Goal: Transaction & Acquisition: Purchase product/service

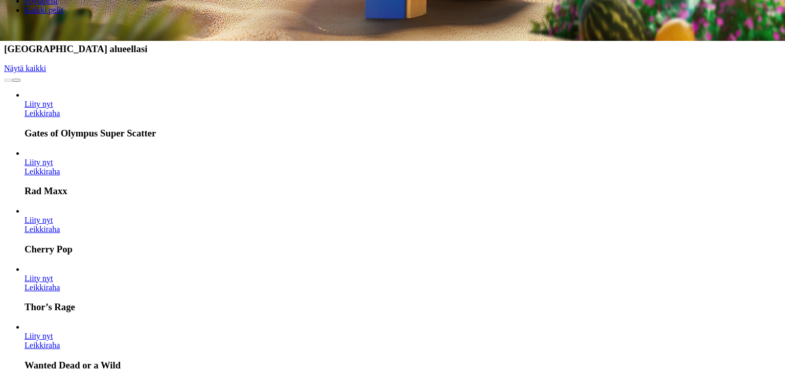
scroll to position [331, 0]
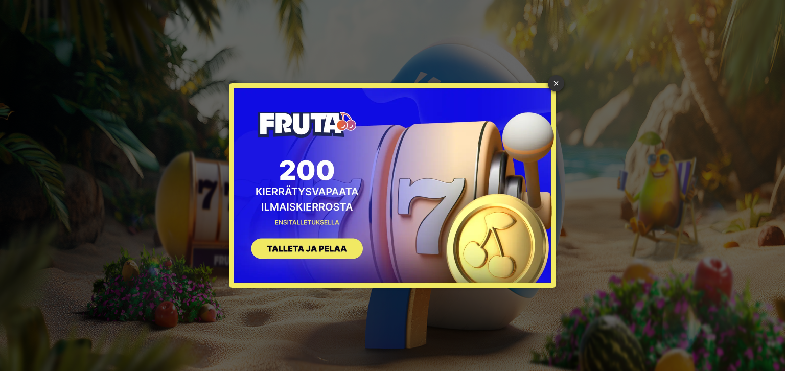
type input "*"
click at [341, 15] on div "× SIGN UP" at bounding box center [393, 186] width 770 height 356
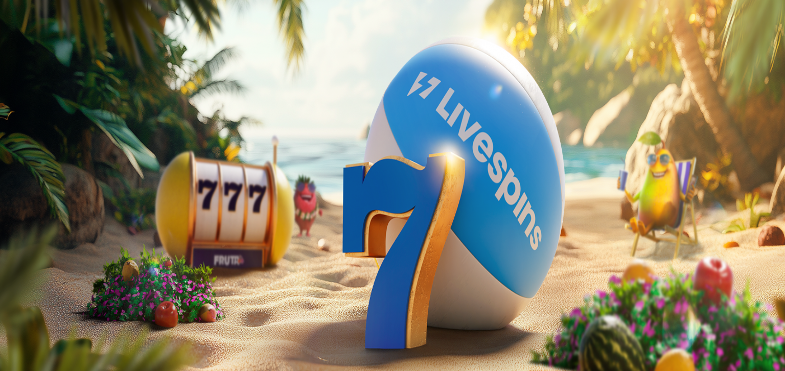
click at [8, 146] on span "close icon" at bounding box center [8, 146] width 0 height 0
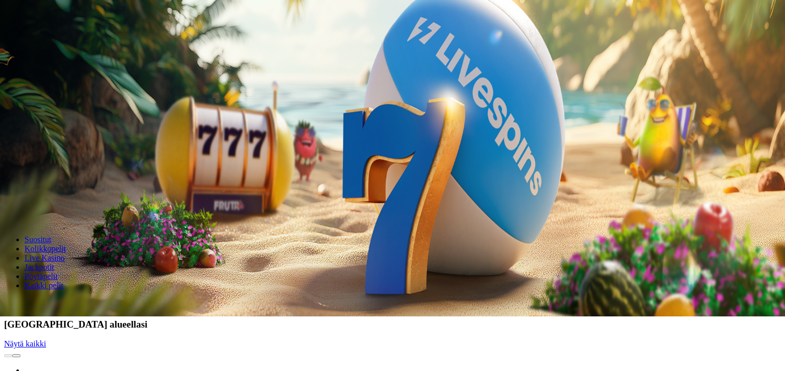
scroll to position [110, 0]
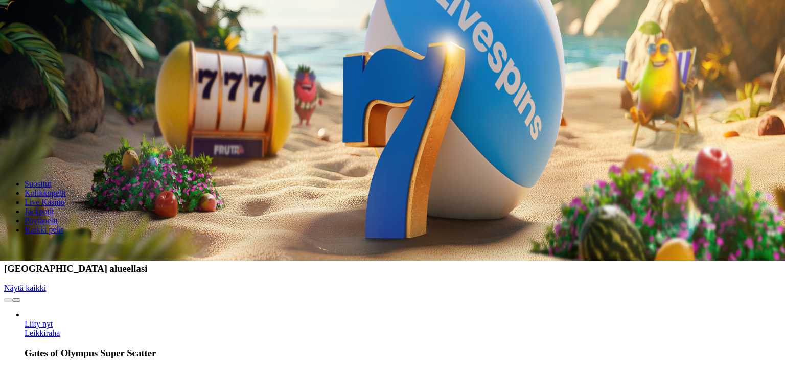
click at [77, 243] on input "Search" at bounding box center [40, 248] width 73 height 10
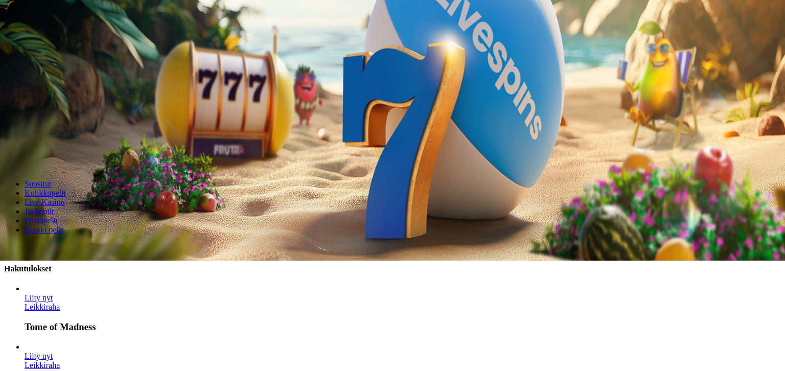
scroll to position [166, 0]
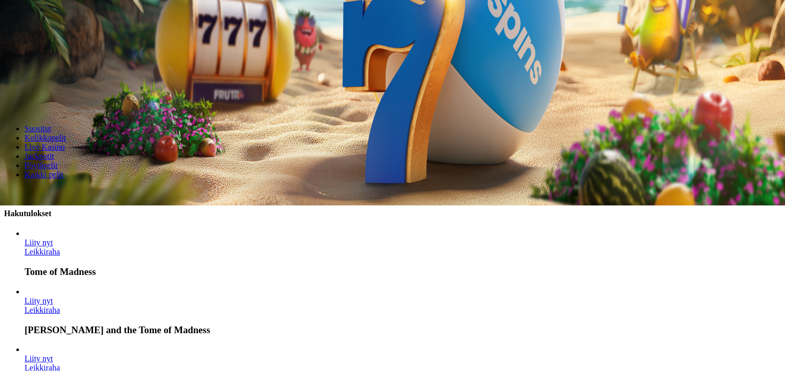
type input "****"
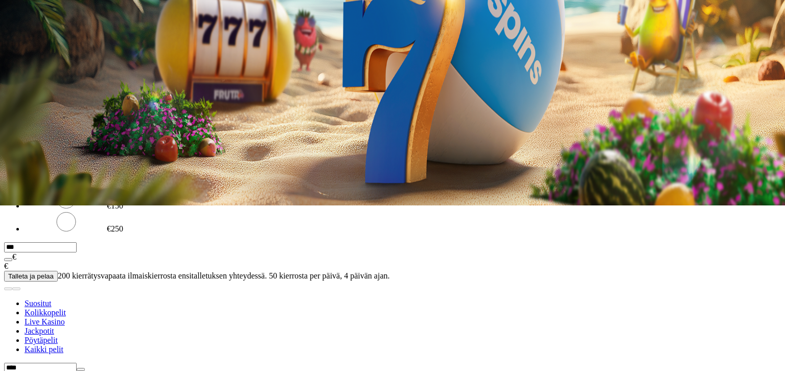
click at [77, 83] on input "***" at bounding box center [40, 80] width 73 height 10
click at [77, 84] on input "***" at bounding box center [40, 80] width 73 height 10
type input "***"
click at [70, 103] on span "TALLETA JA PELAA" at bounding box center [38, 100] width 61 height 8
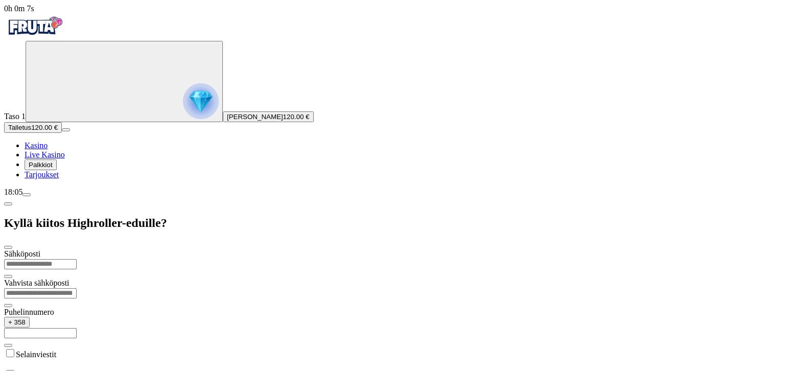
click at [248, 355] on div "Sähköposti Vahvista sähköposti Puhelinnumero + 358 Selainviestit Hyväksyn säänn…" at bounding box center [392, 338] width 777 height 178
click at [49, 371] on label "Hyväksyn" at bounding box center [32, 375] width 33 height 9
click at [263, 324] on div "Sähköposti Vahvista sähköposti Puhelinnumero + 358 Selainviestit Hyväksyn säänn…" at bounding box center [392, 338] width 777 height 178
click at [77, 259] on input "email" at bounding box center [40, 264] width 73 height 10
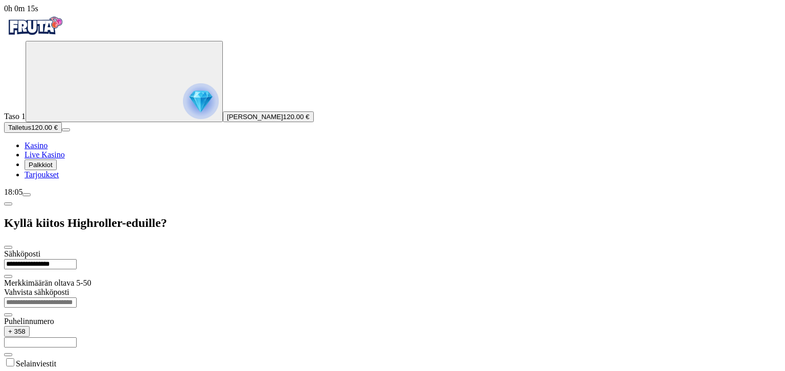
type input "**********"
click at [77, 328] on input "text" at bounding box center [40, 333] width 73 height 10
type input "*********"
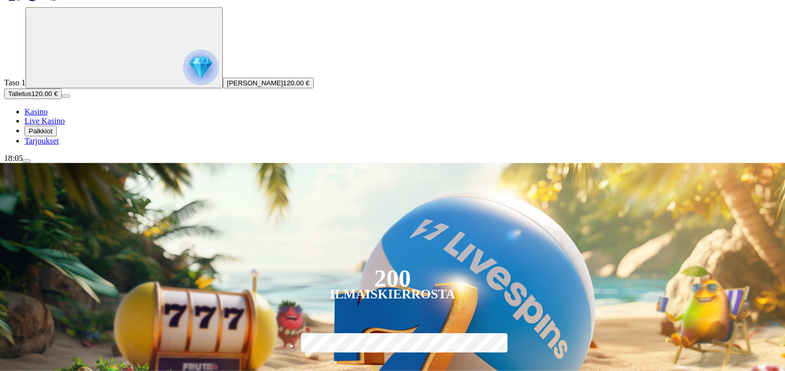
scroll to position [55, 0]
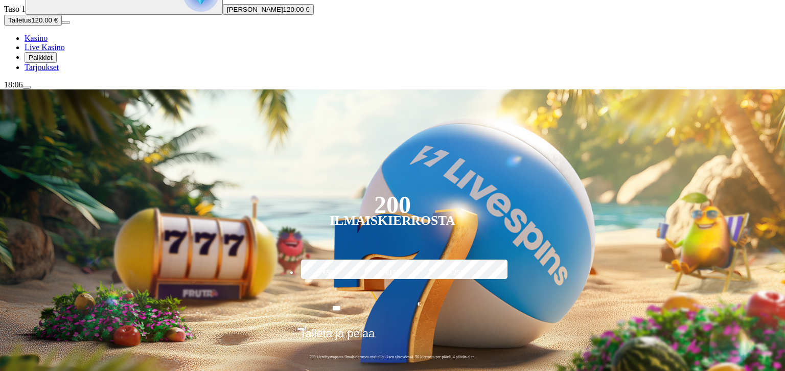
scroll to position [166, 0]
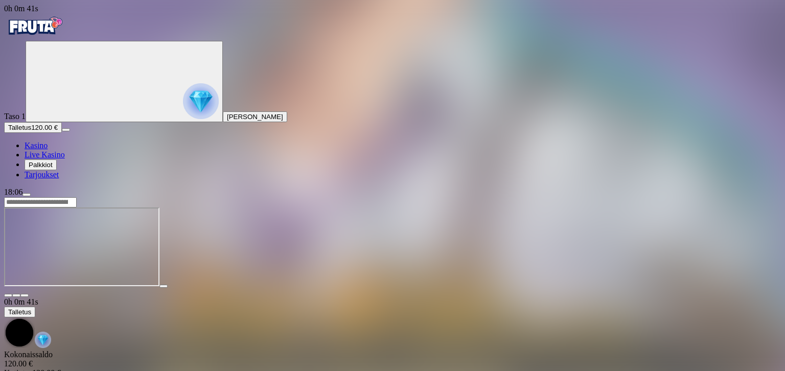
click at [25, 295] on span "fullscreen icon" at bounding box center [25, 295] width 0 height 0
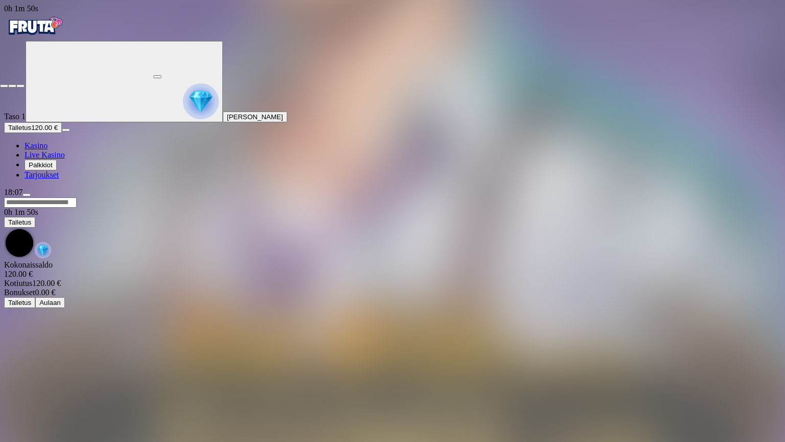
click at [4, 86] on span "close icon" at bounding box center [4, 86] width 0 height 0
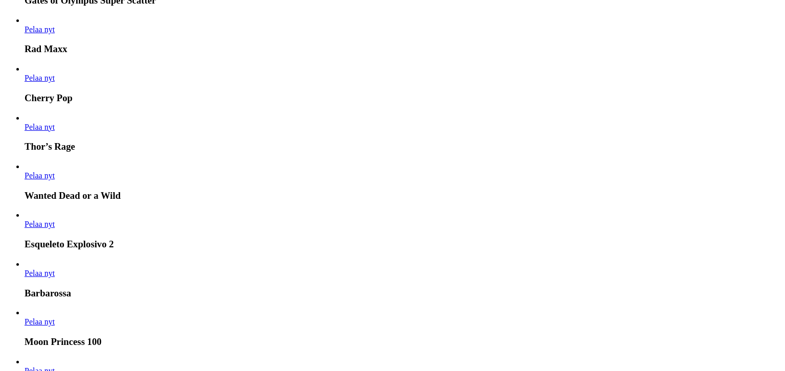
scroll to position [773, 0]
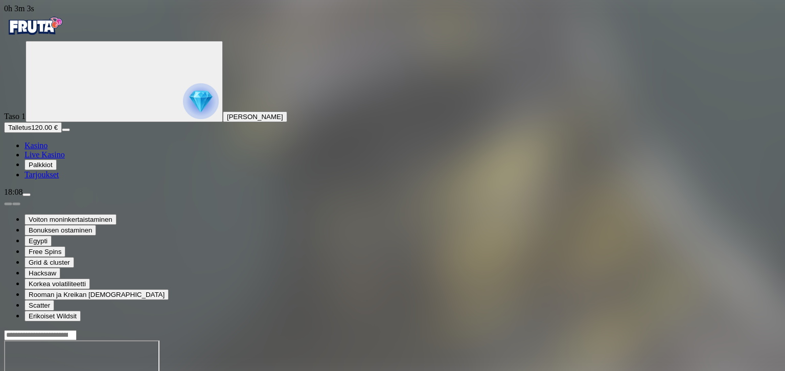
click at [65, 34] on img "Primary" at bounding box center [34, 26] width 61 height 26
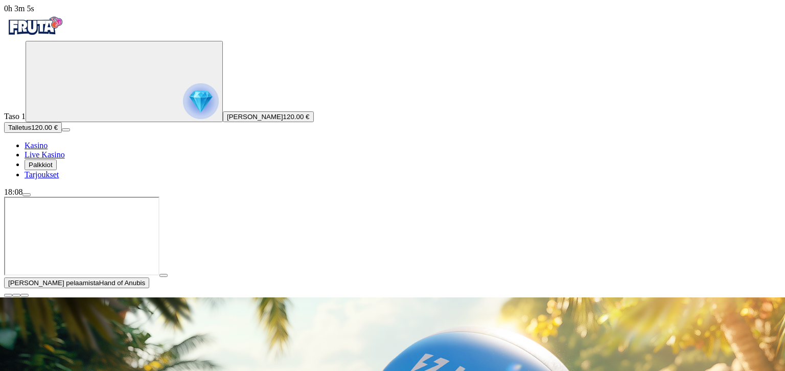
click at [8, 295] on span "close icon" at bounding box center [8, 295] width 0 height 0
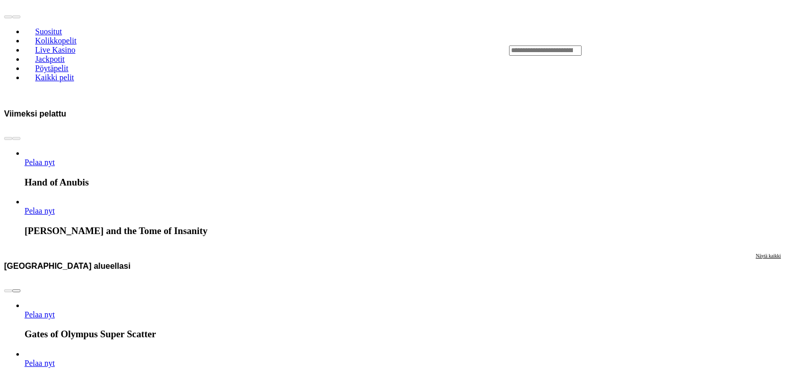
scroll to position [552, 0]
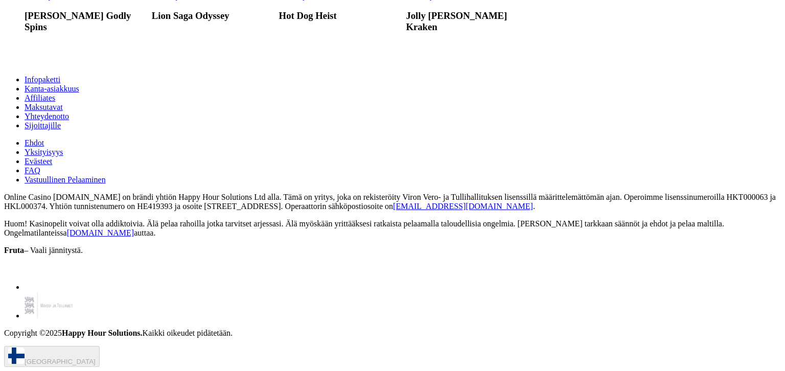
scroll to position [6182, 0]
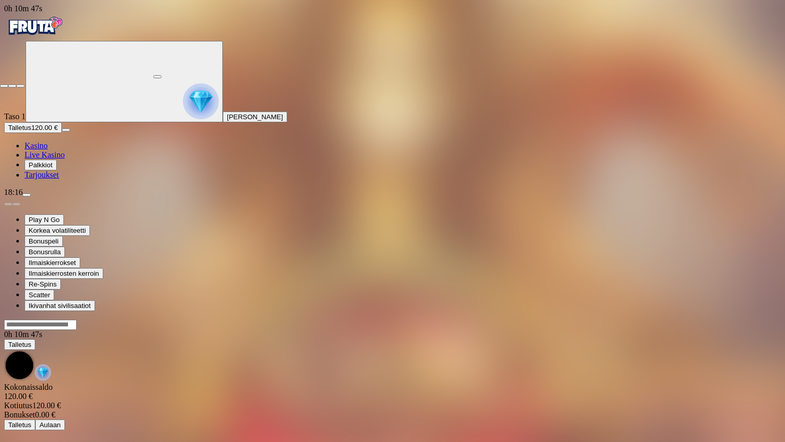
click at [20, 86] on span "fullscreen-exit icon" at bounding box center [20, 86] width 0 height 0
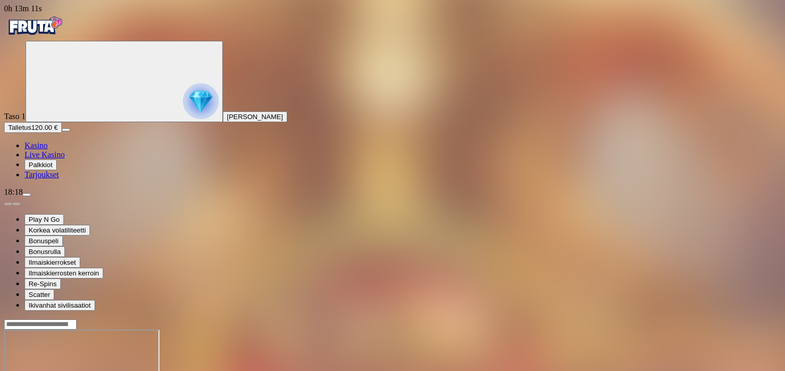
click at [45, 29] on img "Primary" at bounding box center [34, 26] width 61 height 26
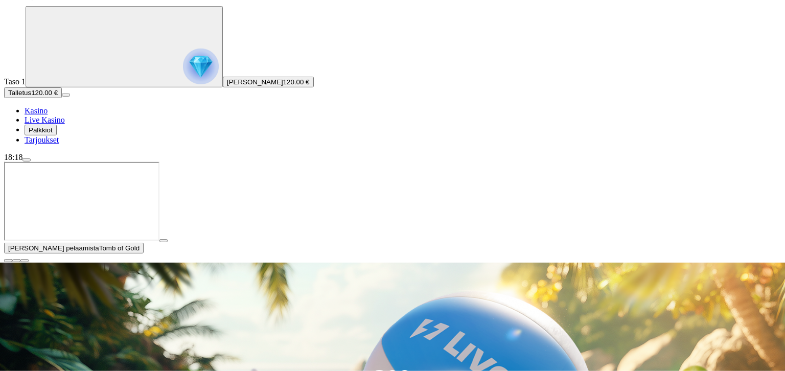
scroll to position [55, 0]
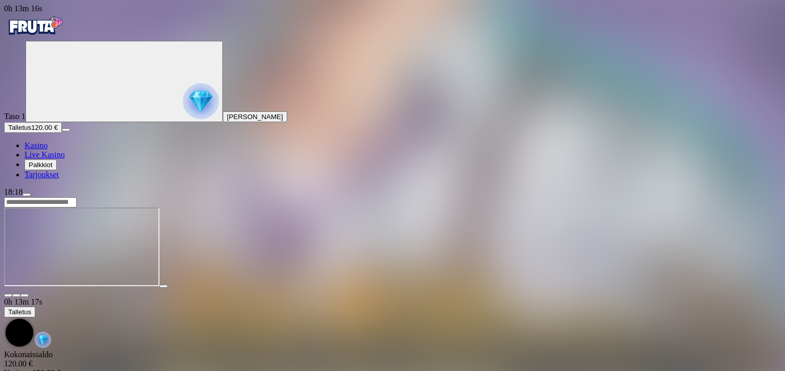
click at [25, 295] on span "fullscreen icon" at bounding box center [25, 295] width 0 height 0
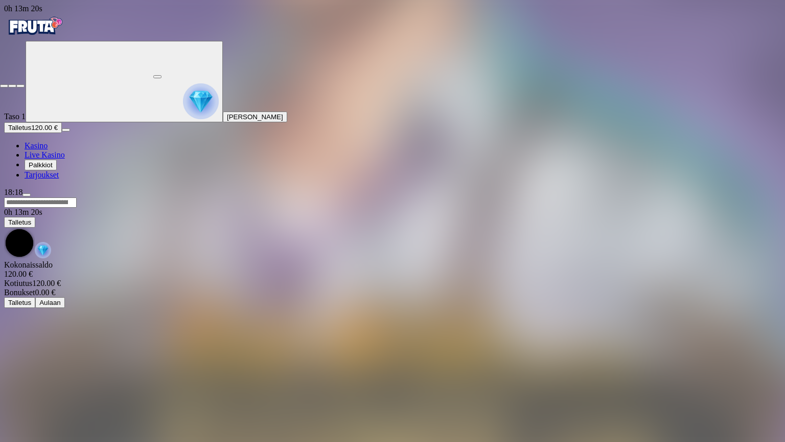
click at [20, 86] on span "fullscreen-exit icon" at bounding box center [20, 86] width 0 height 0
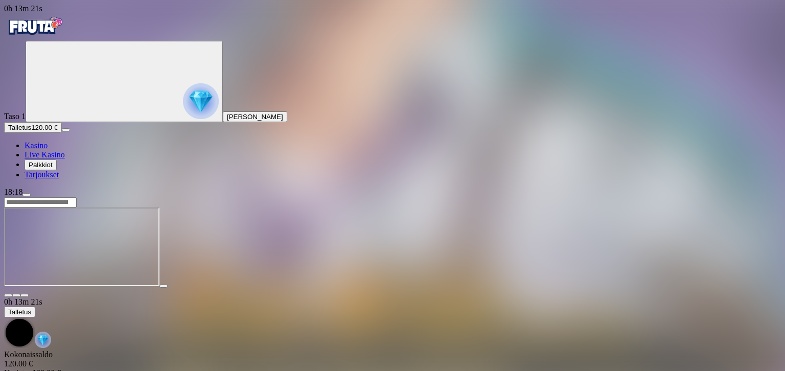
click at [25, 295] on span "fullscreen icon" at bounding box center [25, 295] width 0 height 0
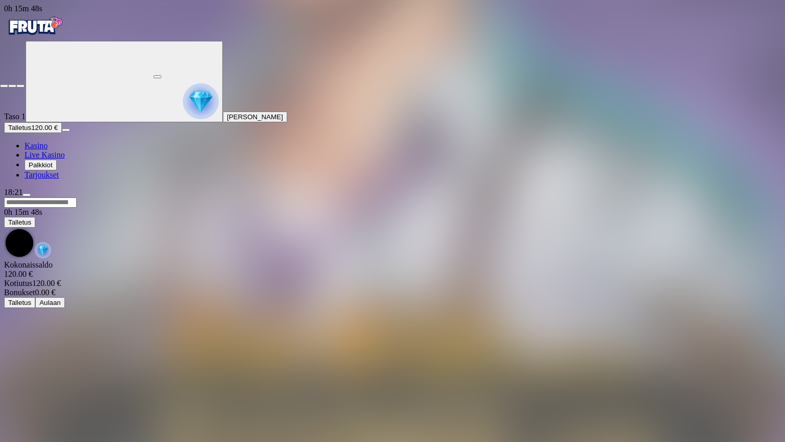
click at [4, 86] on span "close icon" at bounding box center [4, 86] width 0 height 0
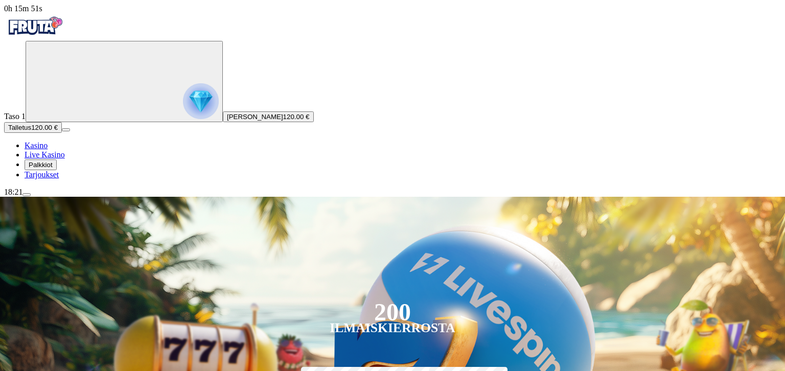
click at [31, 131] on span "Talletus" at bounding box center [19, 128] width 23 height 8
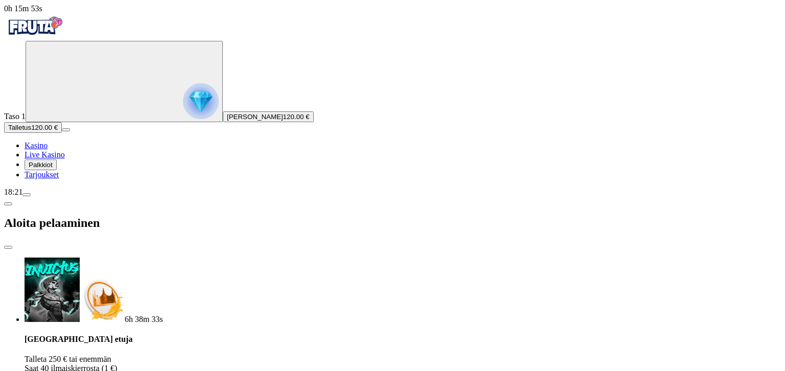
drag, startPoint x: 179, startPoint y: 215, endPoint x: 132, endPoint y: 214, distance: 46.5
type input "***"
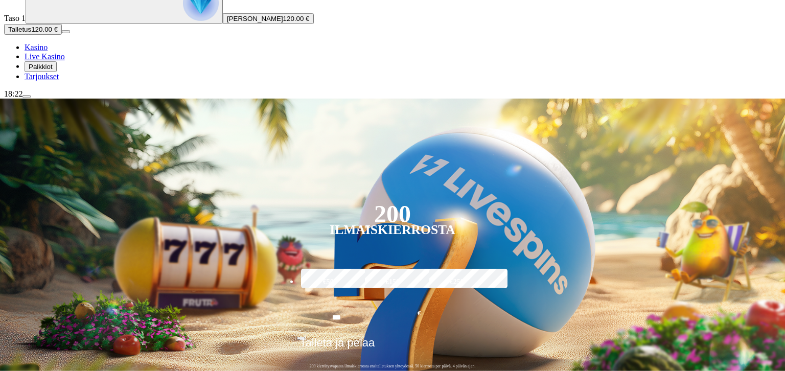
scroll to position [110, 0]
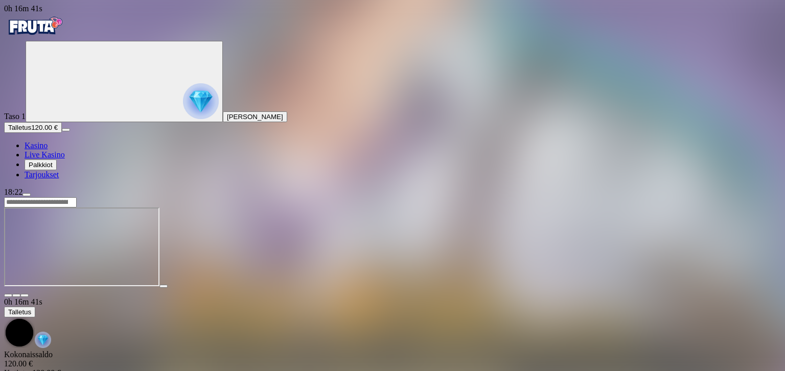
click at [25, 295] on span "fullscreen icon" at bounding box center [25, 295] width 0 height 0
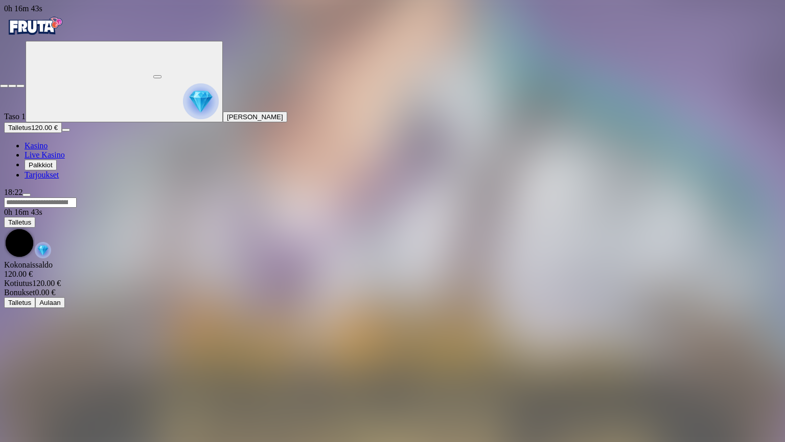
click at [25, 84] on button "button" at bounding box center [20, 85] width 8 height 3
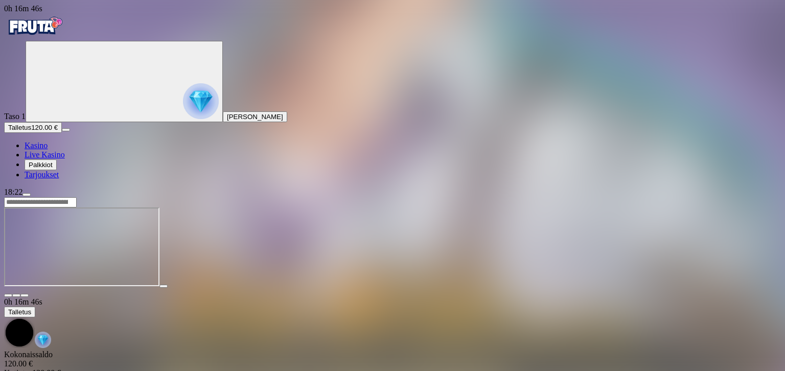
click at [25, 295] on span "fullscreen icon" at bounding box center [25, 295] width 0 height 0
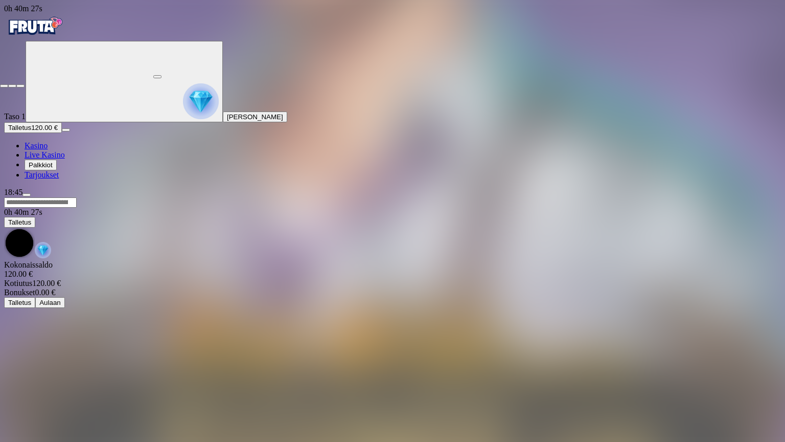
click at [20, 86] on span "fullscreen-exit icon" at bounding box center [20, 86] width 0 height 0
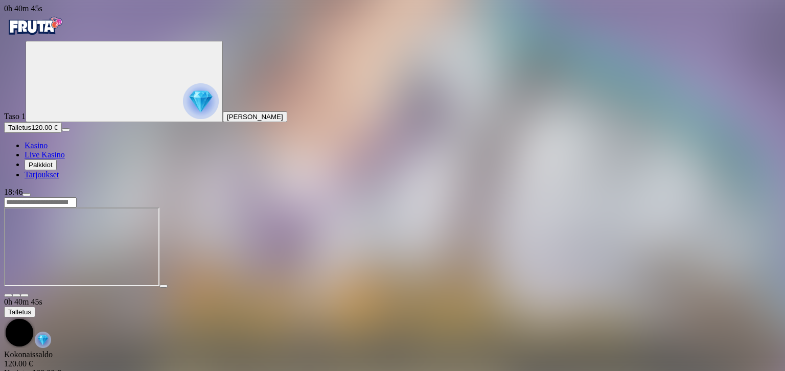
click at [709, 197] on div at bounding box center [392, 247] width 777 height 101
click at [25, 295] on span "fullscreen icon" at bounding box center [25, 295] width 0 height 0
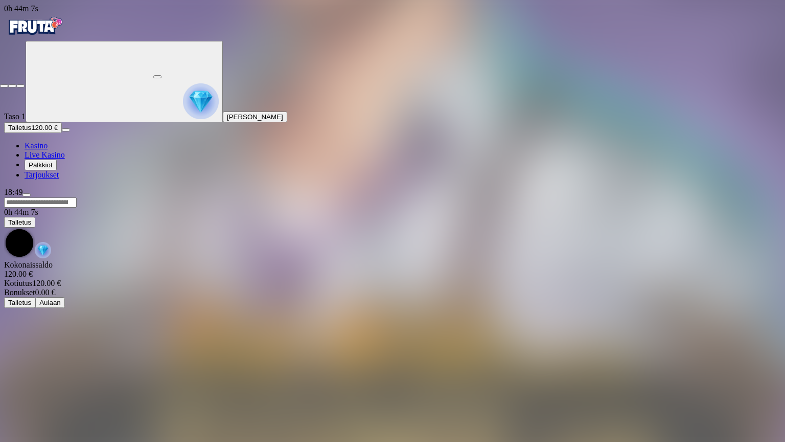
click at [4, 86] on span "close icon" at bounding box center [4, 86] width 0 height 0
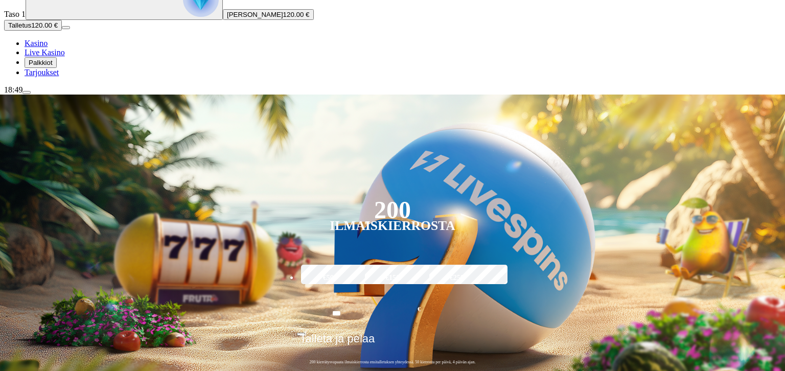
scroll to position [110, 0]
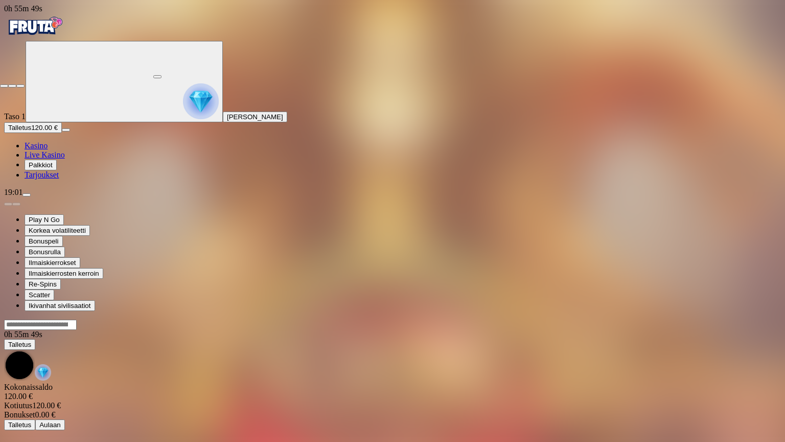
click at [20, 86] on span "fullscreen-exit icon" at bounding box center [20, 86] width 0 height 0
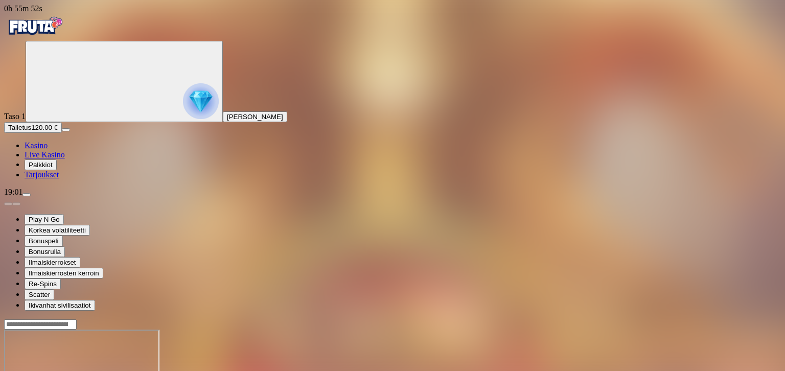
click at [51, 31] on img "Primary" at bounding box center [34, 26] width 61 height 26
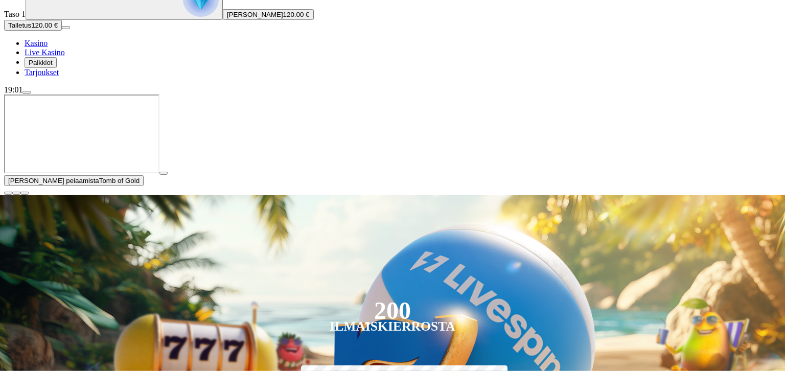
scroll to position [110, 0]
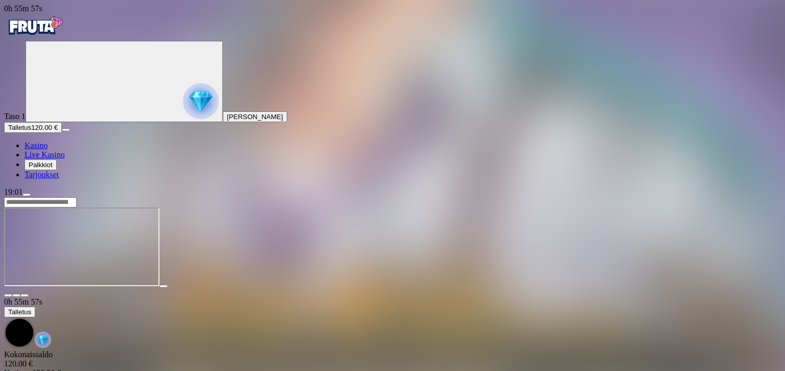
click at [25, 295] on span "fullscreen icon" at bounding box center [25, 295] width 0 height 0
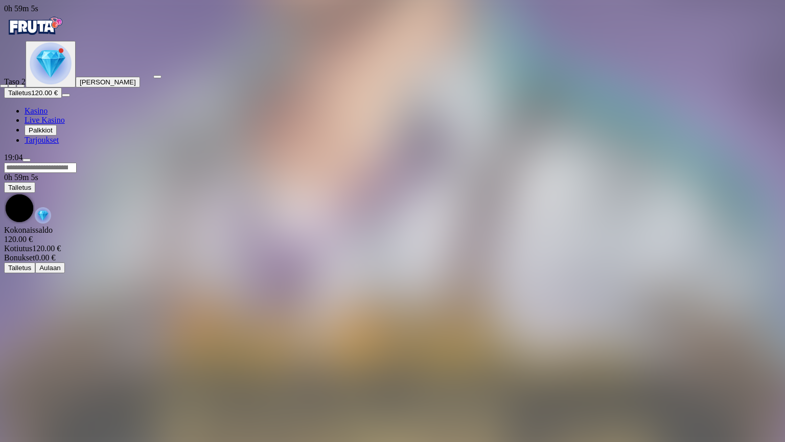
click at [20, 86] on span "fullscreen-exit icon" at bounding box center [20, 86] width 0 height 0
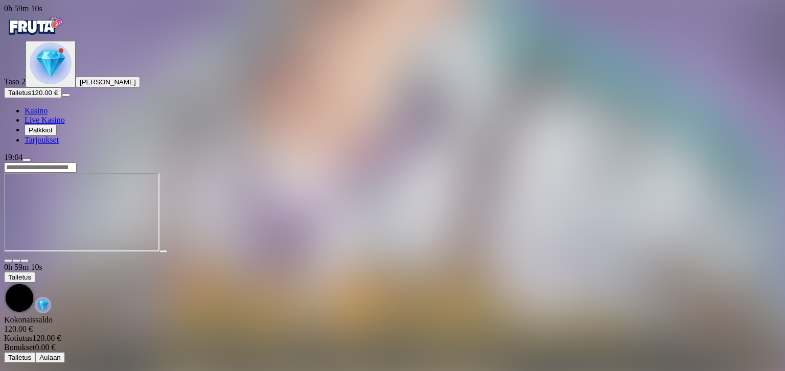
click at [65, 39] on img "Primary" at bounding box center [34, 26] width 61 height 26
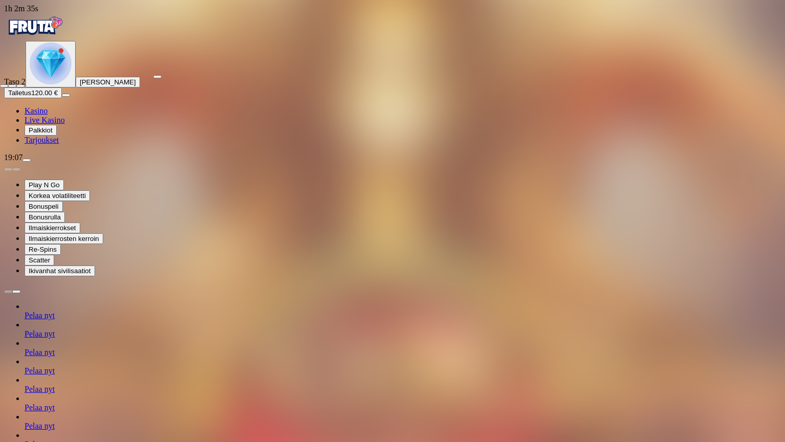
click at [20, 86] on span "fullscreen-exit icon" at bounding box center [20, 86] width 0 height 0
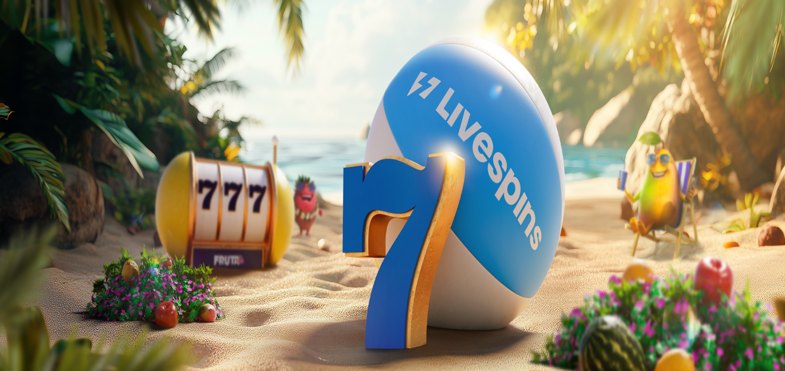
scroll to position [110, 0]
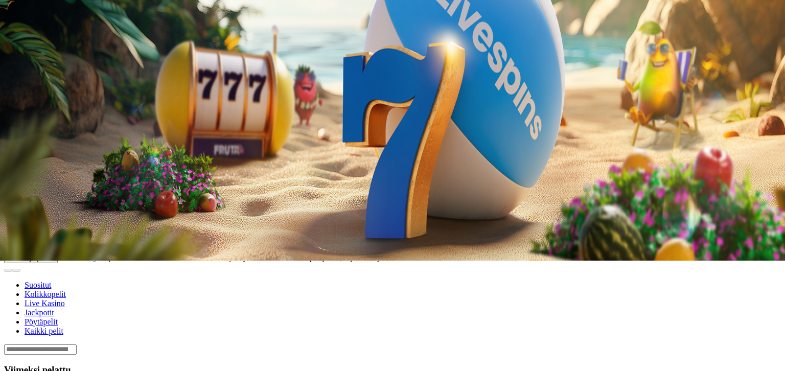
click at [27, 84] on span "menu icon" at bounding box center [27, 84] width 0 height 0
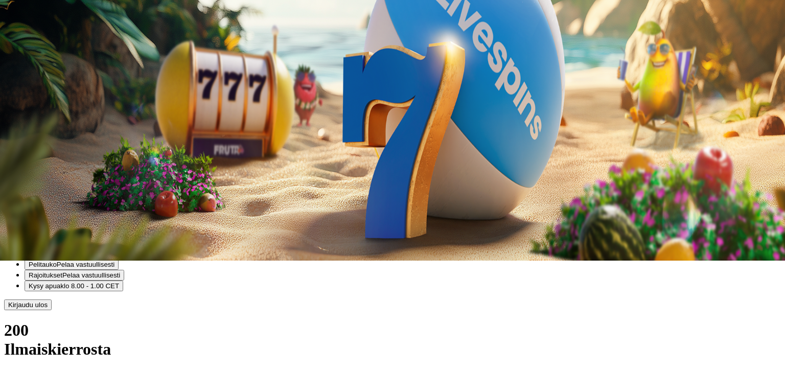
click at [33, 177] on span "Kotiutus" at bounding box center [20, 181] width 25 height 8
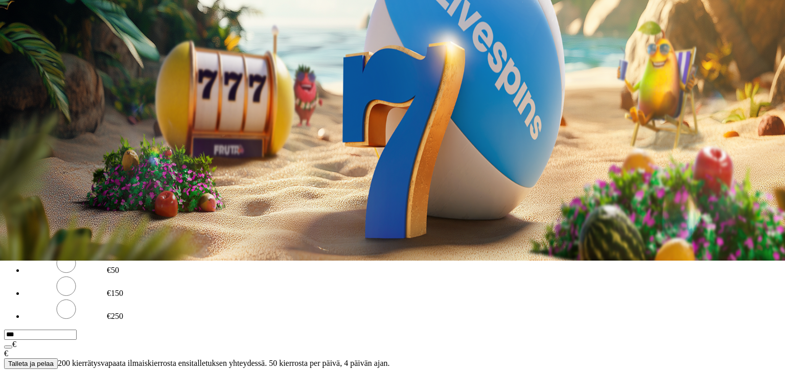
click at [77, 162] on input "number" at bounding box center [40, 167] width 73 height 10
type input "***"
click at [33, 183] on span "Kotiutus" at bounding box center [20, 187] width 25 height 8
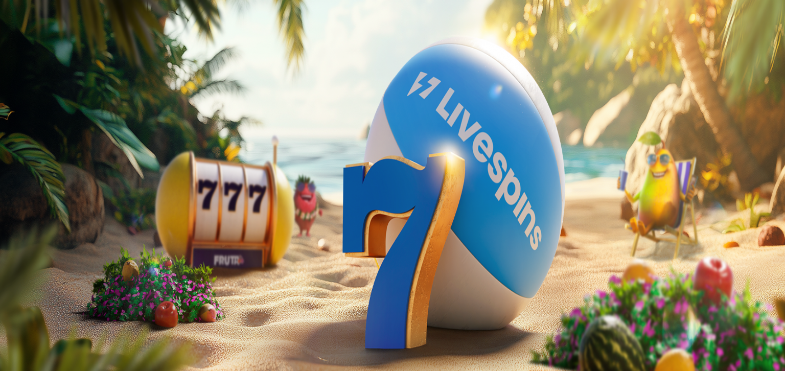
scroll to position [55, 0]
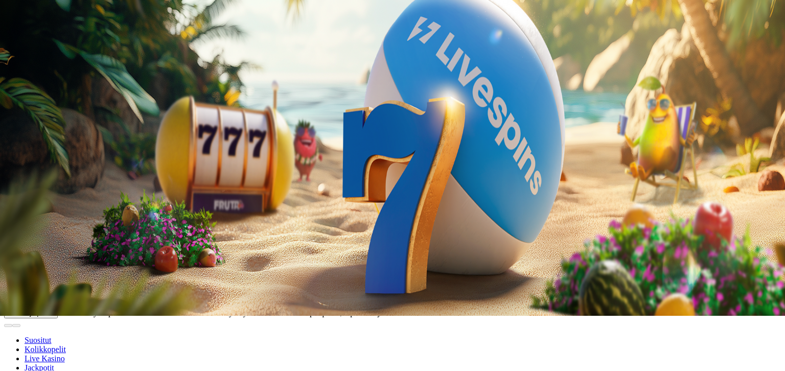
click at [27, 140] on span "menu icon" at bounding box center [27, 140] width 0 height 0
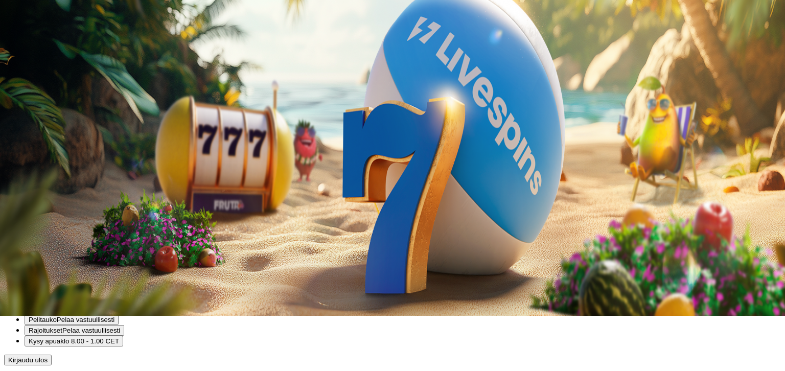
click at [33, 233] on span "Kotiutus" at bounding box center [20, 237] width 25 height 8
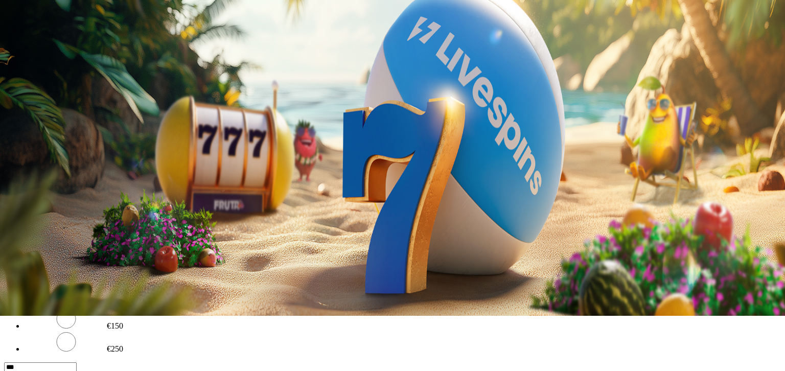
click at [77, 195] on input "number" at bounding box center [40, 200] width 73 height 10
type input "***"
click at [37, 214] on button "Kotiutus" at bounding box center [20, 219] width 33 height 11
click at [8, 192] on span "close icon" at bounding box center [8, 192] width 0 height 0
